Goal: Find specific page/section: Find specific page/section

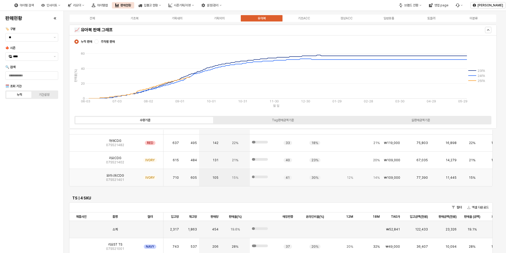
scroll to position [478, 0]
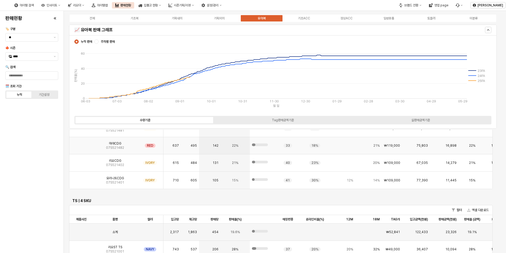
click at [81, 144] on img "App Frame" at bounding box center [81, 144] width 0 height 0
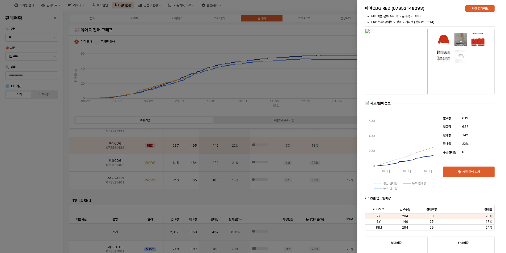
click at [400, 63] on img "button" at bounding box center [396, 62] width 63 height 66
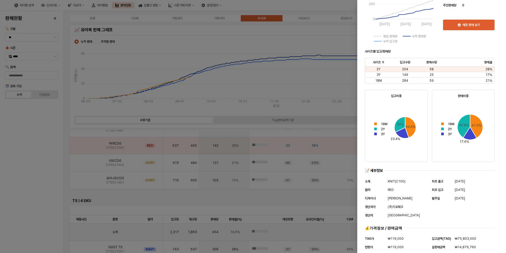
scroll to position [170, 0]
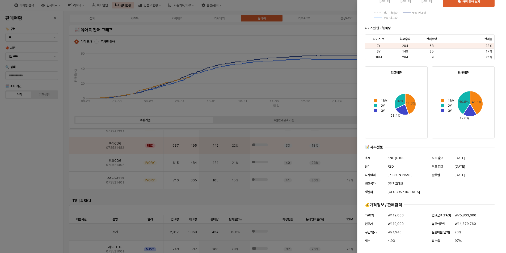
click at [0, 176] on html "Skip to main content 마야CDG RED (07S52148293) 사진 업데이트 MD 엑셀 분류: 유아복 > 유아복 > CDG …" at bounding box center [253, 126] width 506 height 253
click at [24, 158] on div at bounding box center [253, 126] width 506 height 253
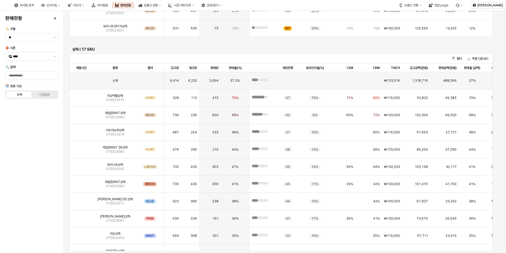
scroll to position [1508, 0]
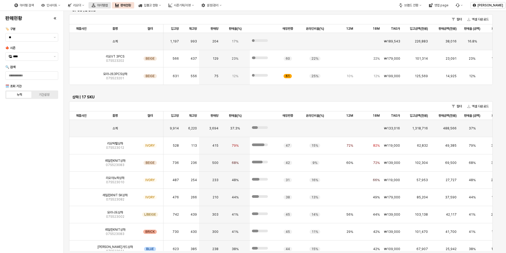
click at [108, 3] on div "아이템맵" at bounding box center [102, 5] width 11 height 4
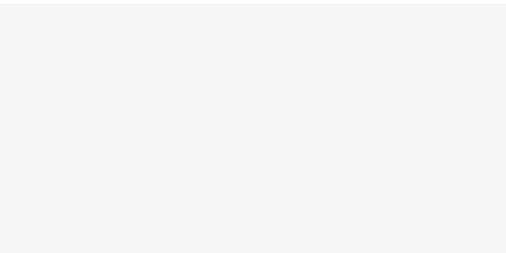
click at [169, 6] on div "App Frame" at bounding box center [253, 7] width 506 height 4
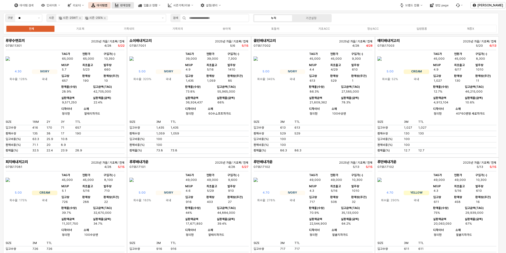
click at [131, 6] on div "판매현황" at bounding box center [125, 5] width 11 height 3
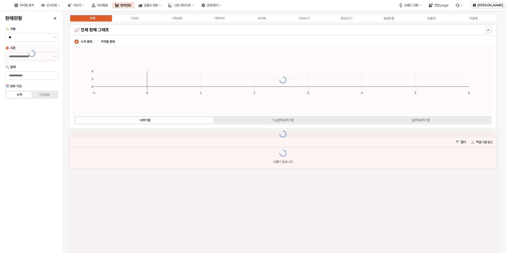
type input "****"
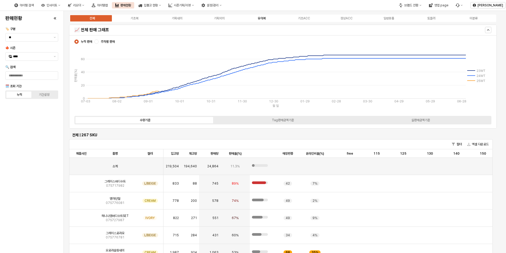
click at [261, 19] on div "유아복" at bounding box center [262, 18] width 8 height 4
